Goal: Feedback & Contribution: Contribute content

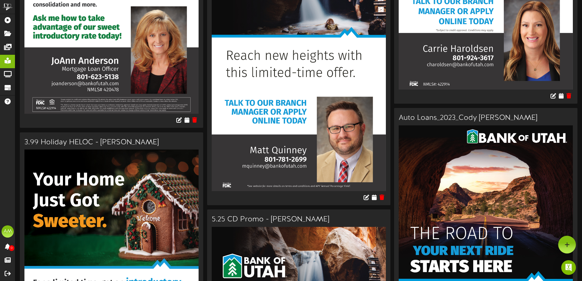
scroll to position [2046, 0]
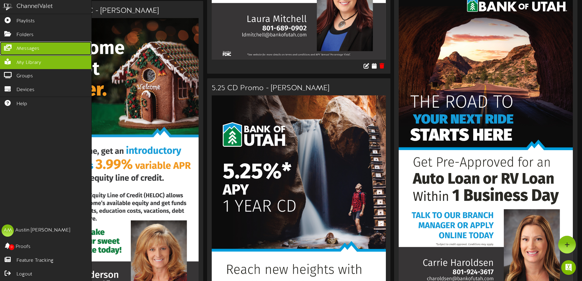
click at [12, 45] on icon at bounding box center [7, 47] width 15 height 5
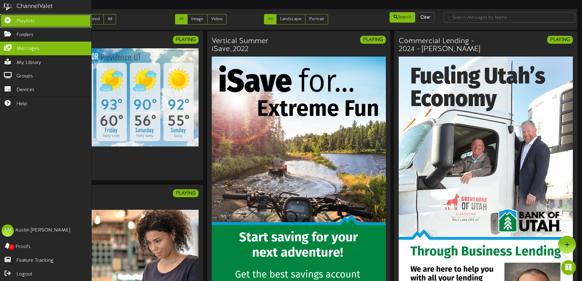
click at [16, 17] on link "Playlists" at bounding box center [45, 21] width 91 height 14
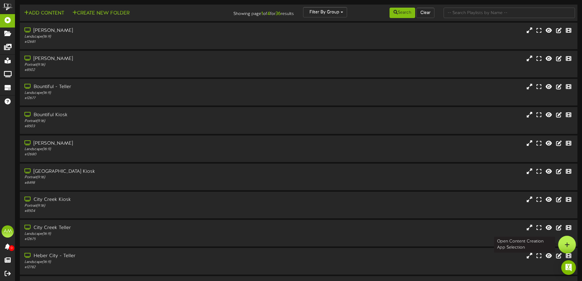
click at [569, 247] on div at bounding box center [567, 244] width 18 height 18
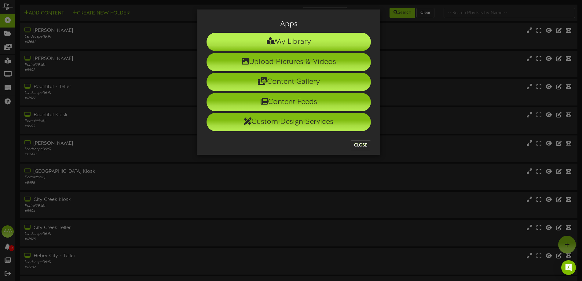
click at [291, 45] on li "My Library" at bounding box center [288, 42] width 164 height 18
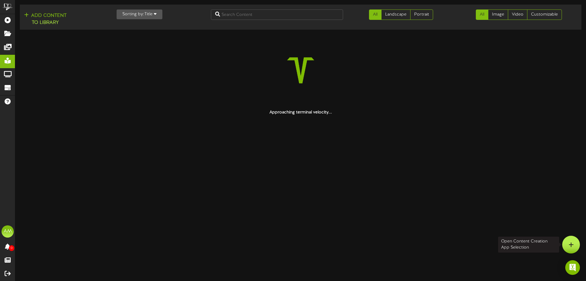
click at [567, 239] on div at bounding box center [571, 244] width 18 height 18
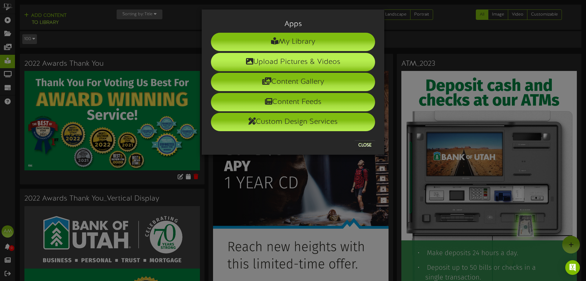
click at [302, 64] on li "Upload Pictures & Videos" at bounding box center [293, 62] width 164 height 18
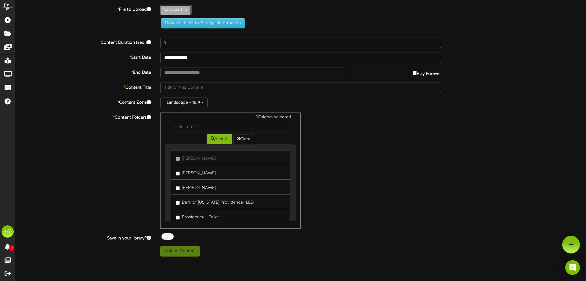
type input "**********"
type input "ProfitthePigsidequest"
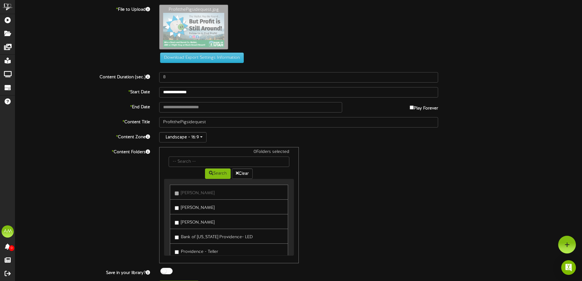
click at [193, 204] on label "[PERSON_NAME]" at bounding box center [195, 206] width 40 height 8
click at [194, 220] on label "[PERSON_NAME]" at bounding box center [195, 221] width 40 height 8
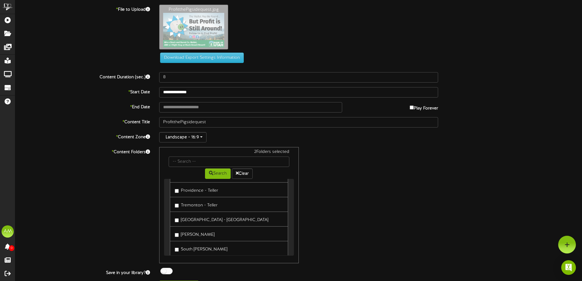
scroll to position [31, 0]
click at [190, 224] on label "Providence - Teller" at bounding box center [196, 220] width 43 height 8
click at [193, 234] on label "Tremonton - Teller" at bounding box center [196, 235] width 43 height 8
click at [191, 248] on label "[GEOGRAPHIC_DATA] - [GEOGRAPHIC_DATA]" at bounding box center [221, 249] width 93 height 8
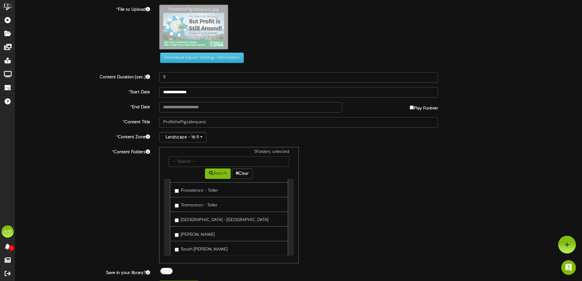
drag, startPoint x: 185, startPoint y: 231, endPoint x: 185, endPoint y: 238, distance: 7.0
click at [184, 231] on label "[PERSON_NAME]" at bounding box center [195, 233] width 40 height 8
click at [187, 250] on label "South [PERSON_NAME]" at bounding box center [201, 248] width 53 height 8
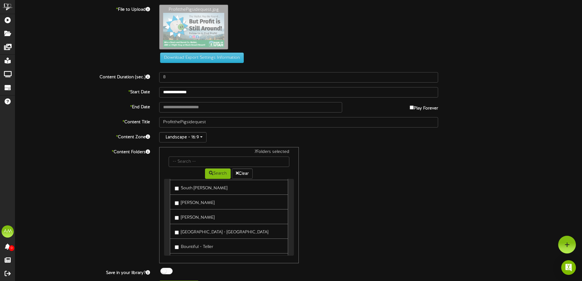
click at [184, 202] on label "[PERSON_NAME]" at bounding box center [195, 202] width 40 height 8
click at [187, 218] on label "[PERSON_NAME]" at bounding box center [195, 216] width 40 height 8
click at [192, 240] on link "Bountiful - Teller" at bounding box center [229, 245] width 118 height 15
click at [193, 243] on label "Bountiful - Teller" at bounding box center [194, 246] width 38 height 8
click at [193, 231] on label "[GEOGRAPHIC_DATA] - [GEOGRAPHIC_DATA]" at bounding box center [221, 231] width 93 height 8
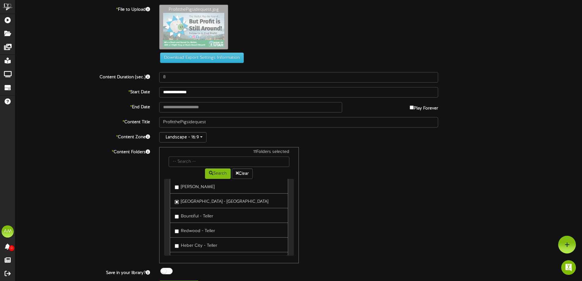
scroll to position [183, 0]
click at [211, 198] on label "Redwood - Teller" at bounding box center [195, 199] width 40 height 8
click at [218, 213] on link "Heber City - Teller" at bounding box center [229, 213] width 118 height 15
click at [217, 213] on link "Heber City - Teller" at bounding box center [229, 213] width 118 height 15
click at [215, 213] on label "Heber City - Teller" at bounding box center [196, 214] width 42 height 8
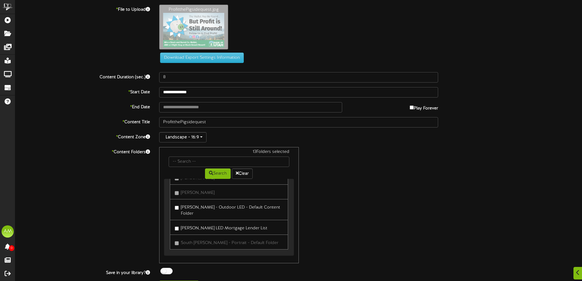
scroll to position [15, 0]
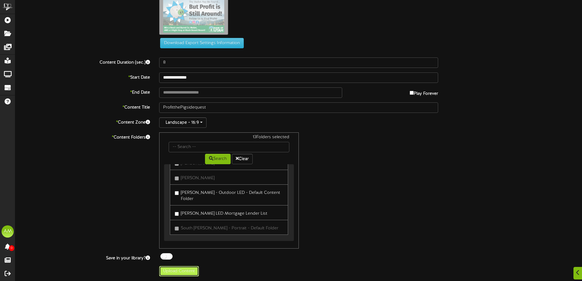
click at [185, 270] on button "Upload Content" at bounding box center [179, 271] width 40 height 10
type input "**********"
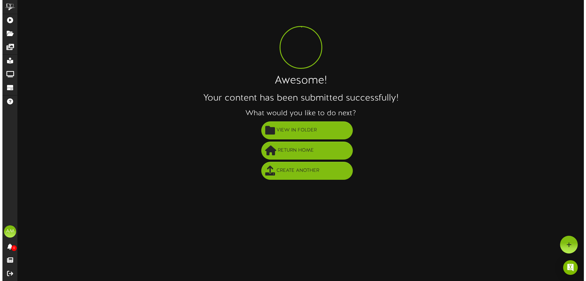
scroll to position [0, 0]
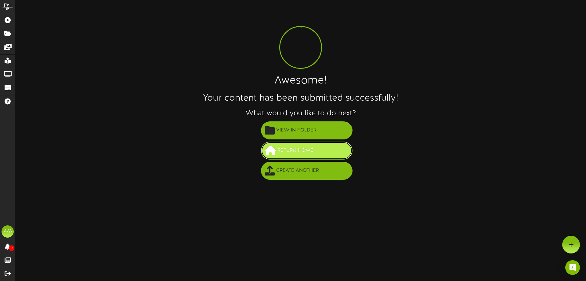
click at [289, 146] on span "Return Home" at bounding box center [295, 150] width 39 height 10
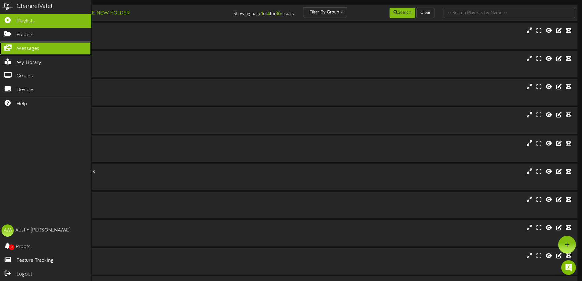
click at [22, 53] on link "Messages" at bounding box center [45, 49] width 91 height 14
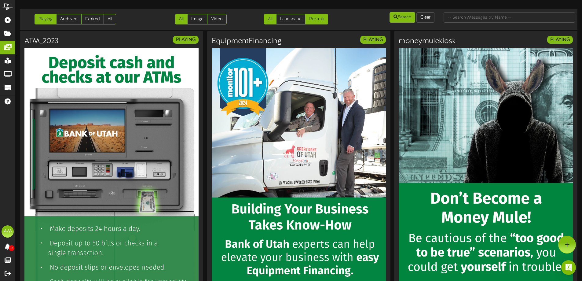
click at [318, 19] on link "Portrait" at bounding box center [316, 19] width 23 height 10
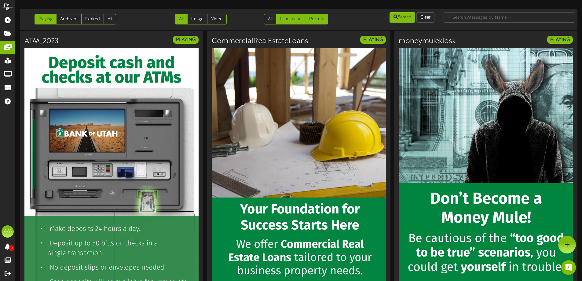
click at [302, 23] on link "Landscape" at bounding box center [290, 19] width 29 height 10
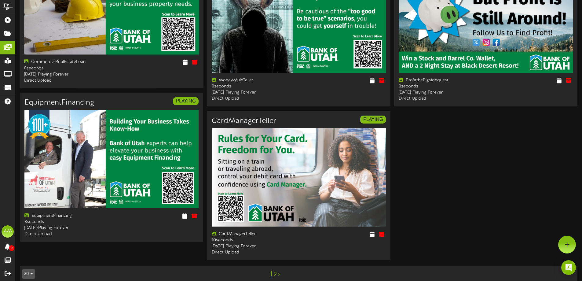
scroll to position [843, 0]
